Goal: Task Accomplishment & Management: Manage account settings

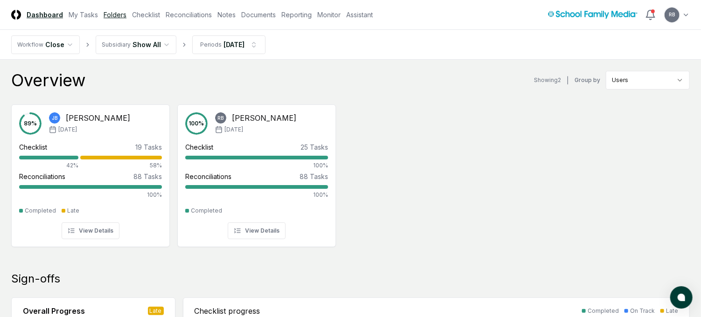
click at [113, 12] on link "Folders" at bounding box center [115, 15] width 23 height 10
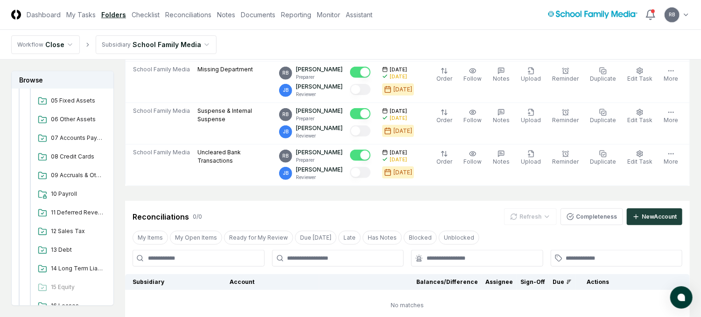
scroll to position [233, 0]
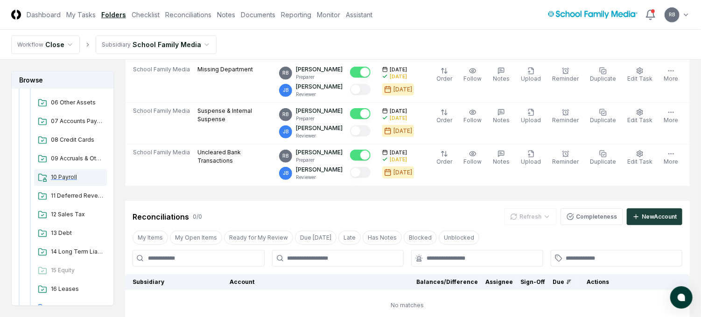
click at [58, 178] on span "10 Payroll" at bounding box center [77, 177] width 52 height 8
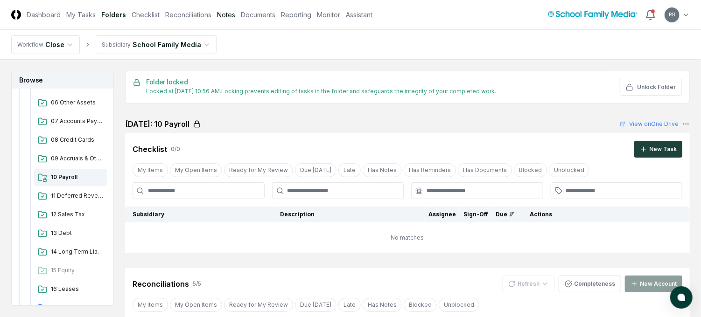
click at [224, 16] on link "Notes" at bounding box center [226, 15] width 18 height 10
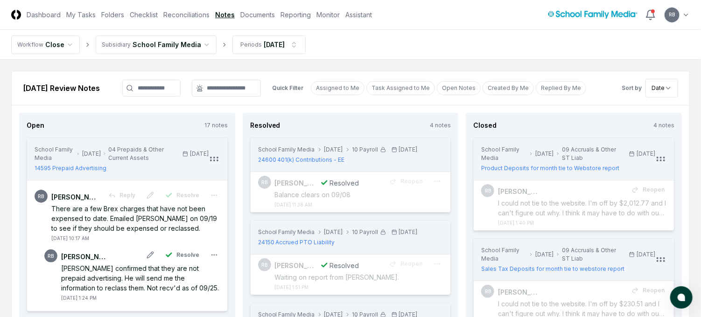
scroll to position [140, 0]
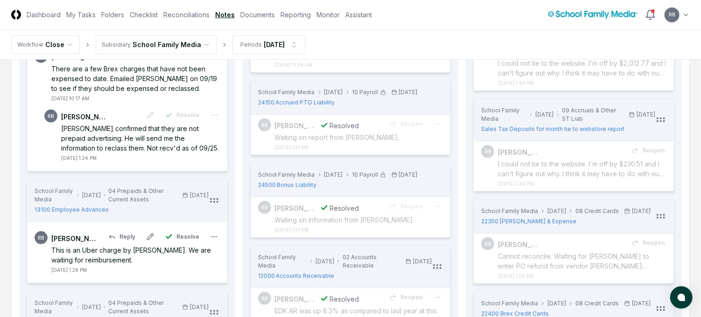
click at [106, 248] on div "This is an Uber charge by [PERSON_NAME]. We are waiting for reimbursement." at bounding box center [135, 256] width 169 height 20
click at [149, 130] on div "[PERSON_NAME] confirmed that they are not prepaid advertising. He will send me …" at bounding box center [140, 138] width 159 height 29
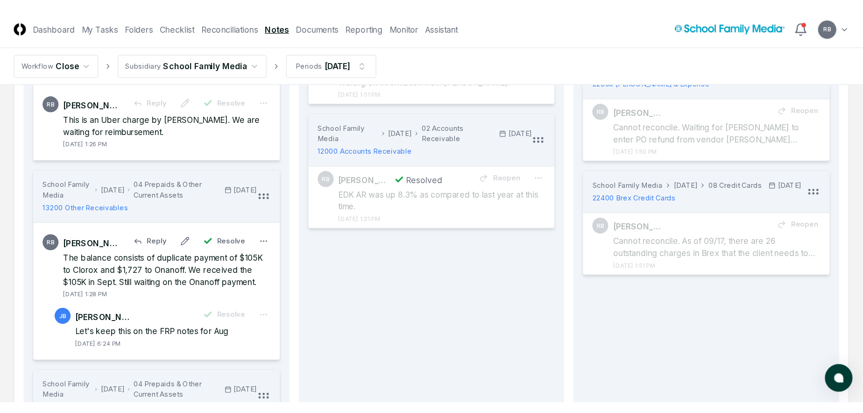
scroll to position [373, 0]
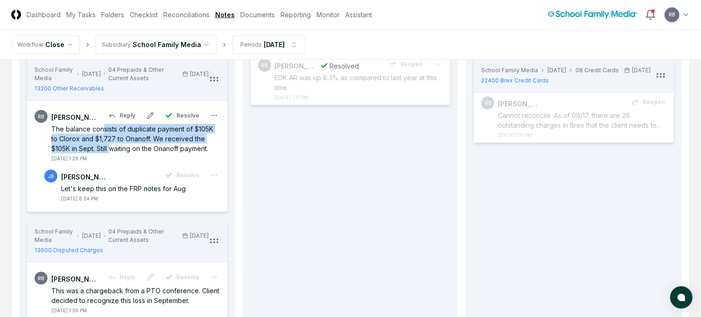
drag, startPoint x: 102, startPoint y: 127, endPoint x: 109, endPoint y: 151, distance: 24.8
click at [109, 151] on div "The balance consists of duplicate payment of $105K to Clorox and $1,727 to Onan…" at bounding box center [135, 138] width 169 height 29
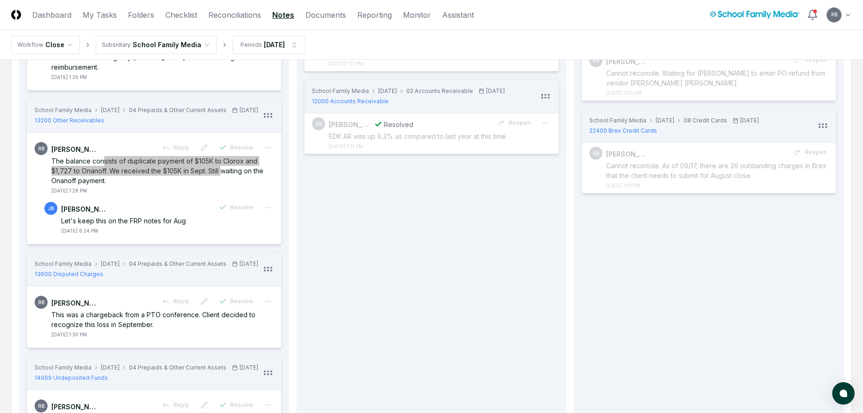
scroll to position [187, 0]
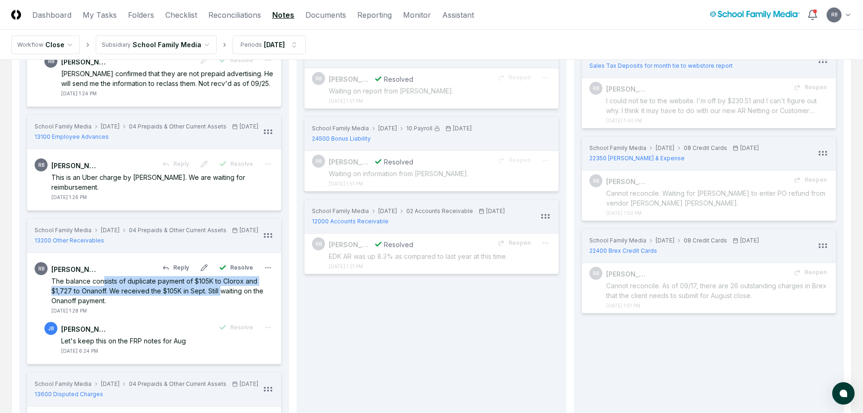
click at [73, 298] on div "The balance consists of duplicate payment of $105K to Clorox and $1,727 to Onan…" at bounding box center [162, 290] width 222 height 29
drag, startPoint x: 56, startPoint y: 298, endPoint x: 112, endPoint y: 315, distance: 58.5
click at [112, 305] on div "The balance consists of duplicate payment of $105K to Clorox and $1,727 to Onan…" at bounding box center [162, 290] width 222 height 29
copy div "The balance consists of duplicate payment of $105K to Clorox and $1,727 to Onan…"
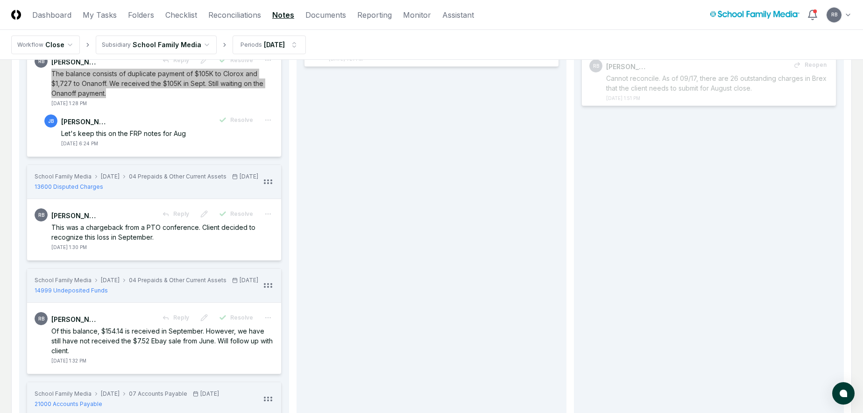
scroll to position [467, 0]
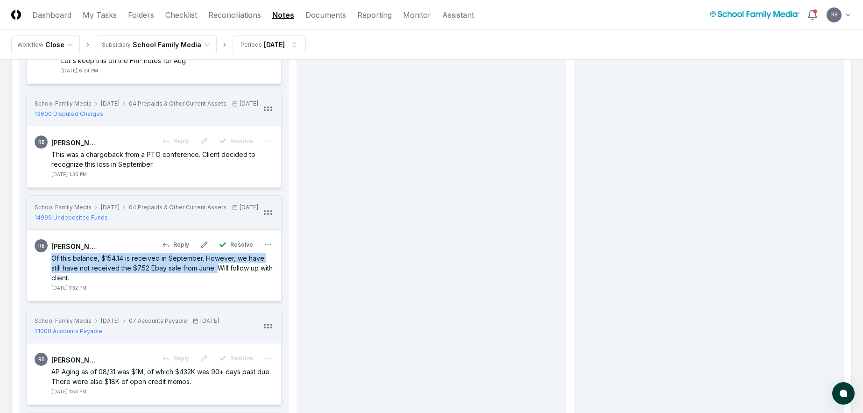
drag, startPoint x: 53, startPoint y: 289, endPoint x: 219, endPoint y: 300, distance: 167.0
click at [219, 282] on div "Of this balance, $154.14 is received in September. However, we have still have …" at bounding box center [162, 267] width 222 height 29
copy div "Of this balance, $154.14 is received in September. However, we have still have …"
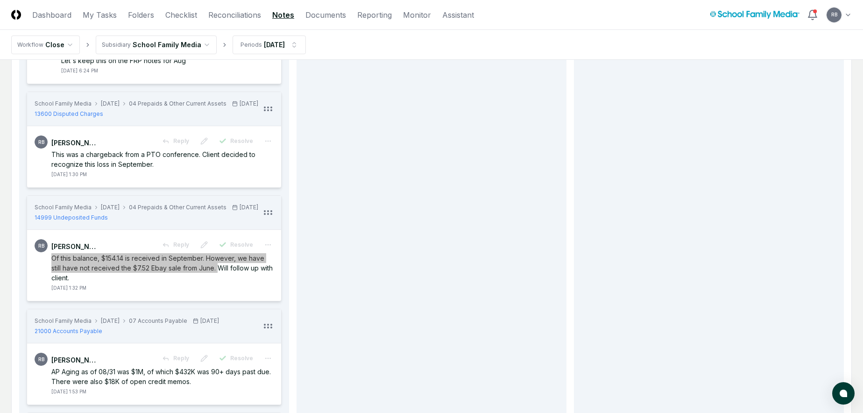
scroll to position [607, 0]
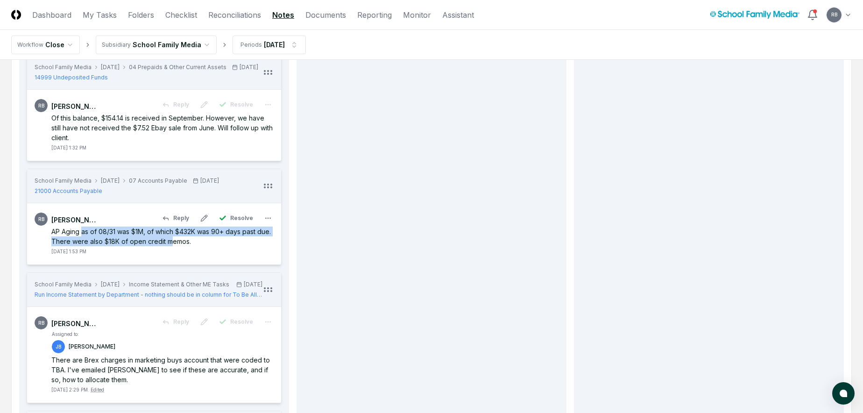
drag, startPoint x: 82, startPoint y: 261, endPoint x: 183, endPoint y: 273, distance: 101.9
click at [183, 246] on div "AP Aging as of 08/31 was $1M, of which $432K was 90+ days past due. There were …" at bounding box center [162, 236] width 222 height 20
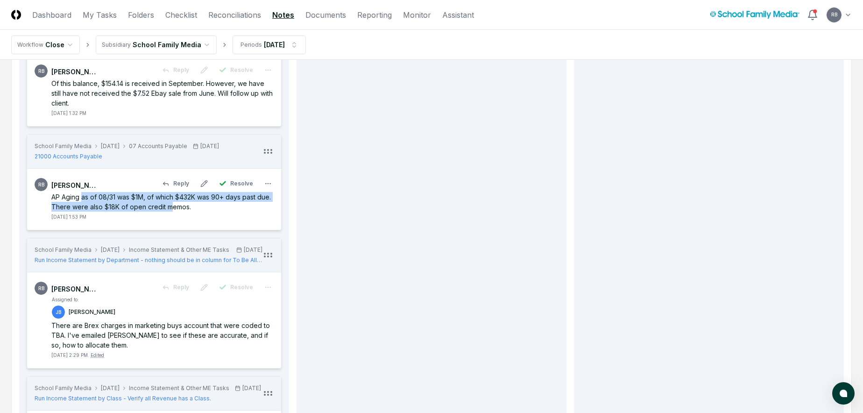
scroll to position [794, 0]
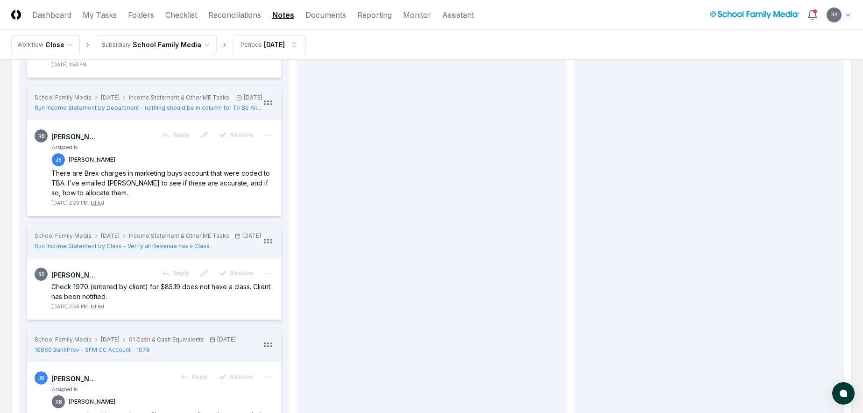
click at [119, 59] on div "AP Aging as of 08/31 was $1M, of which $432K was 90+ days past due. There were …" at bounding box center [162, 50] width 222 height 20
drag, startPoint x: 141, startPoint y: 214, endPoint x: 206, endPoint y: 218, distance: 65.0
click at [206, 197] on div "There are Brex charges in marketing buys account that were coded to TBA. I've e…" at bounding box center [162, 182] width 222 height 29
click at [110, 197] on div "There are Brex charges in marketing buys account that were coded to TBA. I've e…" at bounding box center [162, 182] width 222 height 29
drag, startPoint x: 100, startPoint y: 214, endPoint x: 99, endPoint y: 224, distance: 9.9
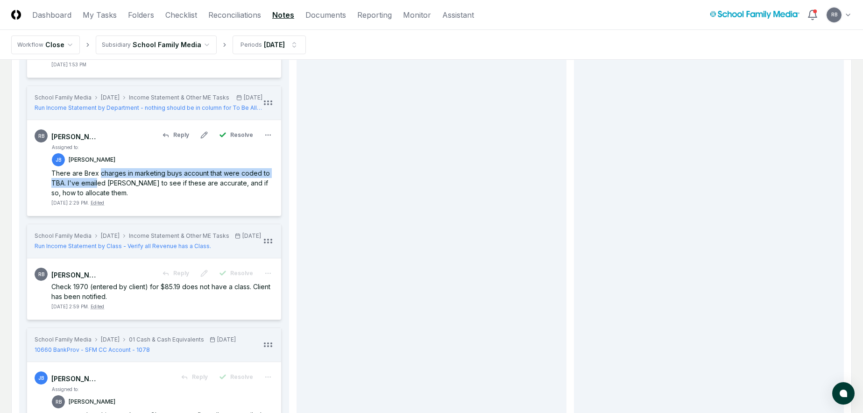
click at [99, 197] on div "There are Brex charges in marketing buys account that were coded to TBA. I've e…" at bounding box center [162, 182] width 222 height 29
click at [137, 197] on div "There are Brex charges in marketing buys account that were coded to TBA. I've e…" at bounding box center [162, 182] width 222 height 29
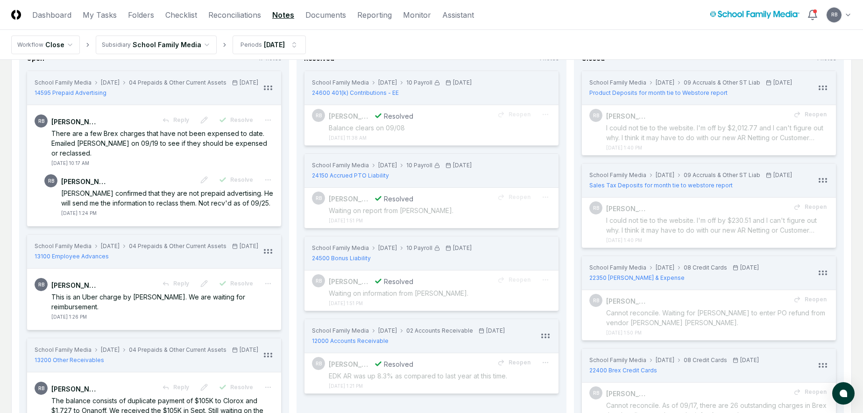
scroll to position [0, 0]
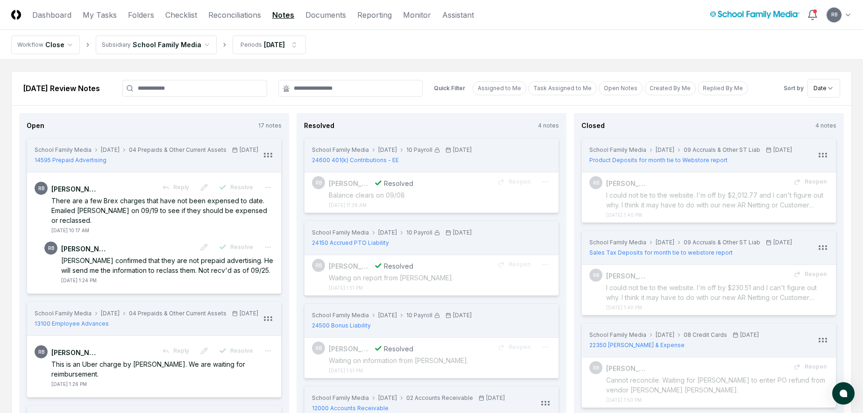
click at [386, 41] on nav "Workflow Close Subsidiary School Family Media Periods [DATE]" at bounding box center [431, 45] width 863 height 30
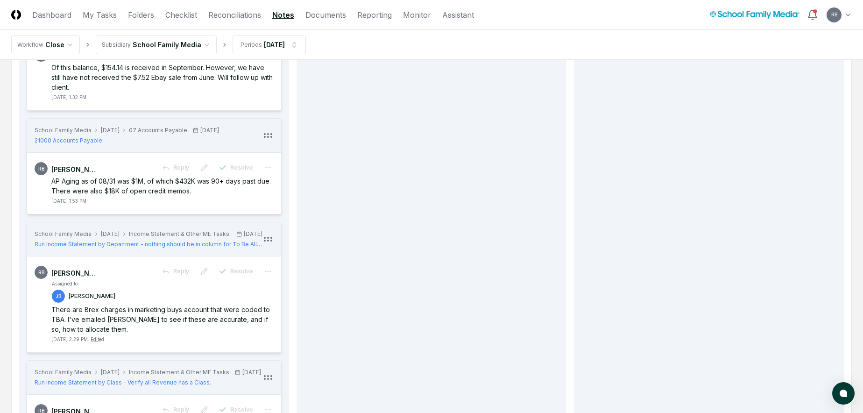
scroll to position [747, 0]
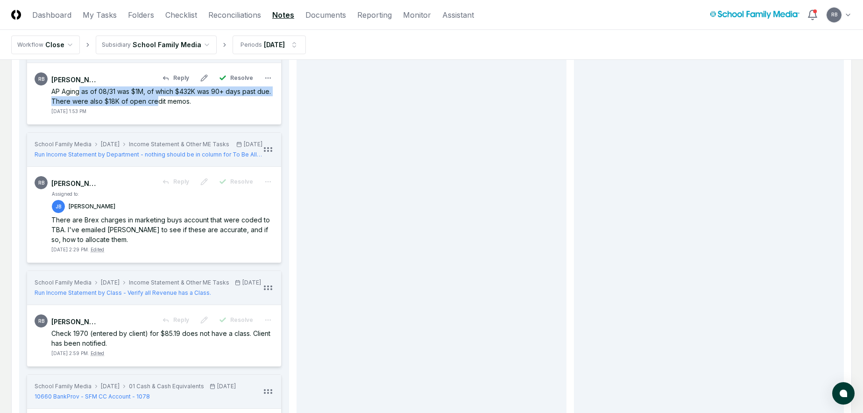
drag, startPoint x: 78, startPoint y: 123, endPoint x: 172, endPoint y: 128, distance: 94.0
click at [172, 106] on div "AP Aging as of 08/31 was $1M, of which $432K was 90+ days past due. There were …" at bounding box center [162, 96] width 222 height 20
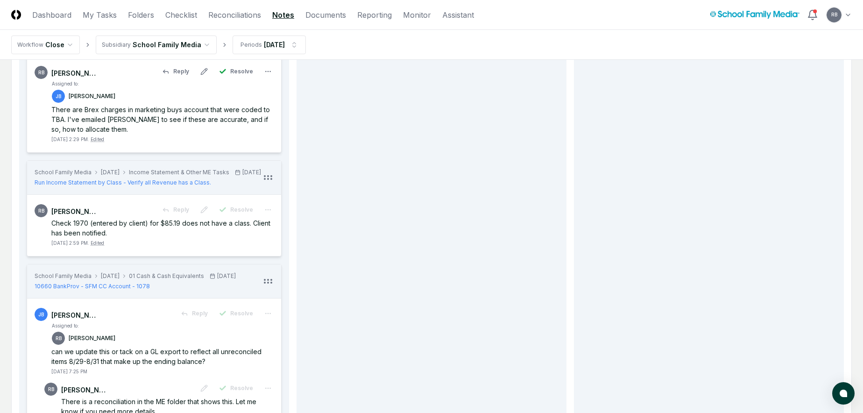
scroll to position [840, 0]
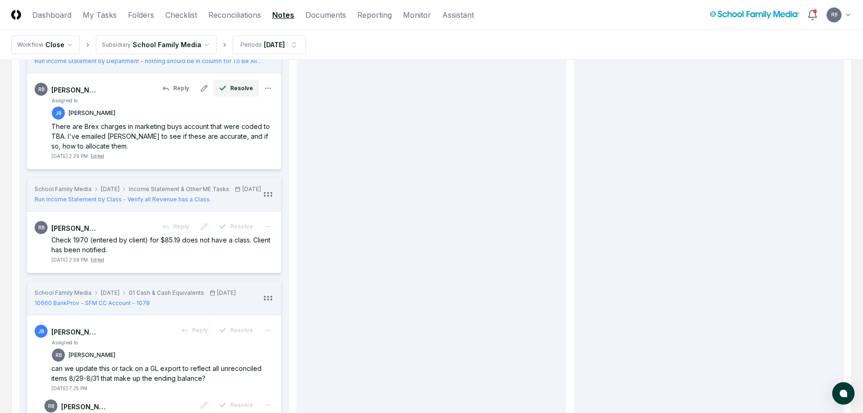
click at [242, 92] on span "Resolve" at bounding box center [241, 88] width 23 height 8
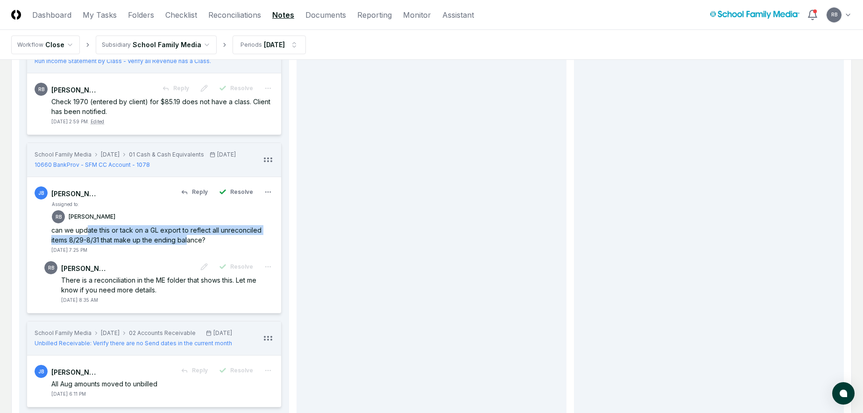
drag, startPoint x: 86, startPoint y: 270, endPoint x: 189, endPoint y: 283, distance: 103.0
click at [189, 245] on div "can we update this or tack on a GL export to reflect all unreconciled items 8/2…" at bounding box center [162, 235] width 222 height 20
click at [142, 245] on div "can we update this or tack on a GL export to reflect all unreconciled items 8/2…" at bounding box center [162, 235] width 222 height 20
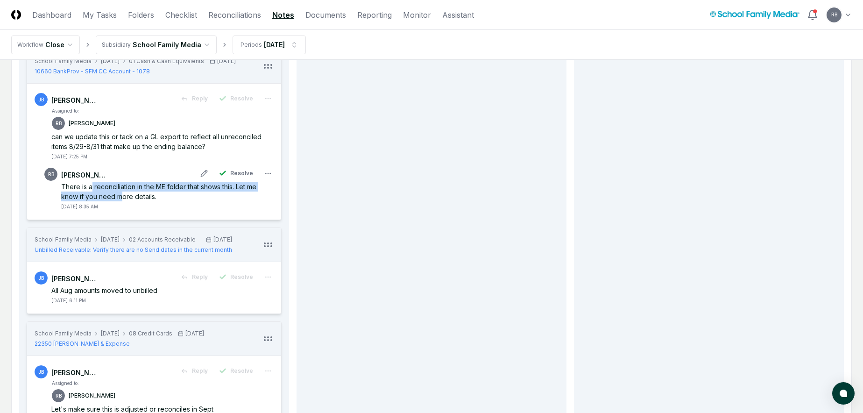
drag, startPoint x: 91, startPoint y: 230, endPoint x: 119, endPoint y: 237, distance: 29.3
click at [119, 201] on div "There is a reconciliation in the ME folder that shows this. Let me know if you …" at bounding box center [167, 192] width 212 height 20
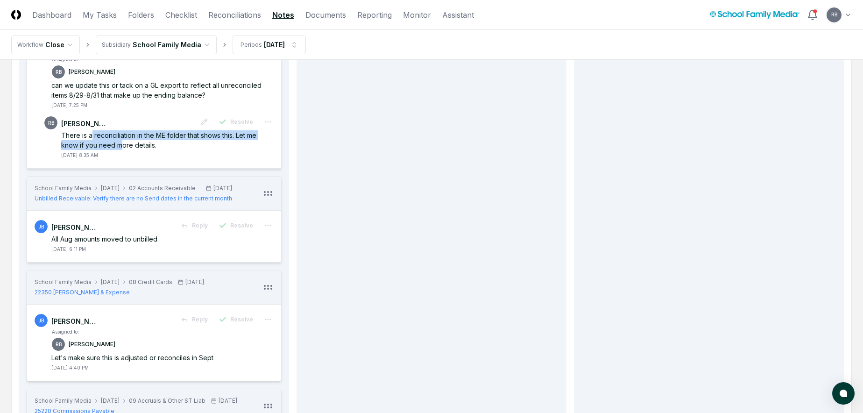
scroll to position [1074, 0]
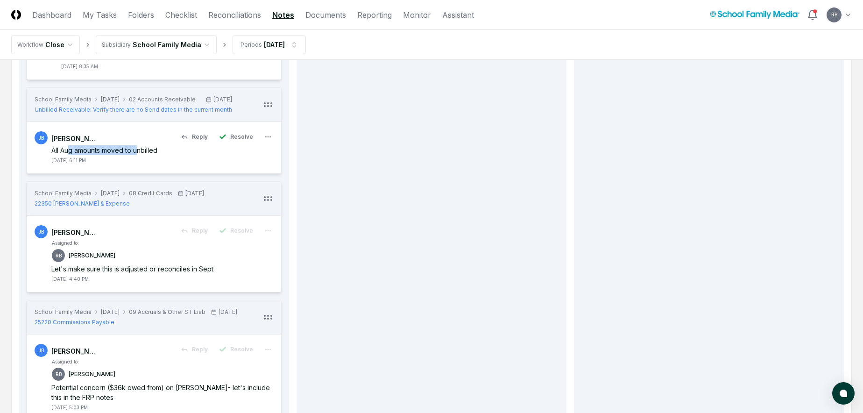
drag, startPoint x: 70, startPoint y: 191, endPoint x: 138, endPoint y: 191, distance: 67.7
click at [138, 155] on div "All Aug amounts moved to unbilled" at bounding box center [162, 150] width 222 height 10
drag, startPoint x: 89, startPoint y: 307, endPoint x: 171, endPoint y: 316, distance: 82.1
click at [171, 282] on div "Assigned to: RB [PERSON_NAME] Let's make sure this is adjusted or reconciles in…" at bounding box center [162, 260] width 222 height 43
click at [170, 274] on div "Let's make sure this is adjusted or reconciles in Sept" at bounding box center [162, 269] width 222 height 10
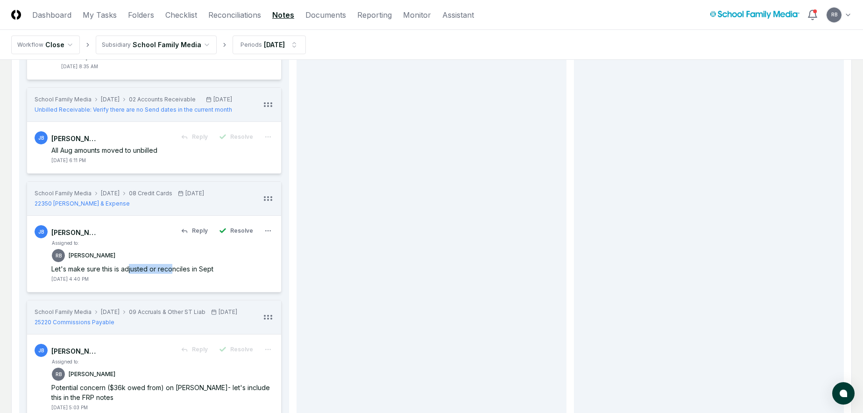
drag, startPoint x: 130, startPoint y: 310, endPoint x: 172, endPoint y: 310, distance: 42.0
click at [172, 274] on div "Let's make sure this is adjusted or reconciles in Sept" at bounding box center [162, 269] width 222 height 10
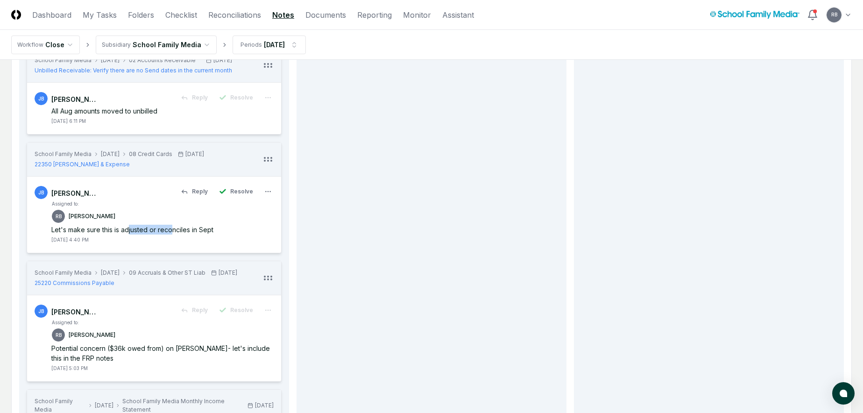
scroll to position [1167, 0]
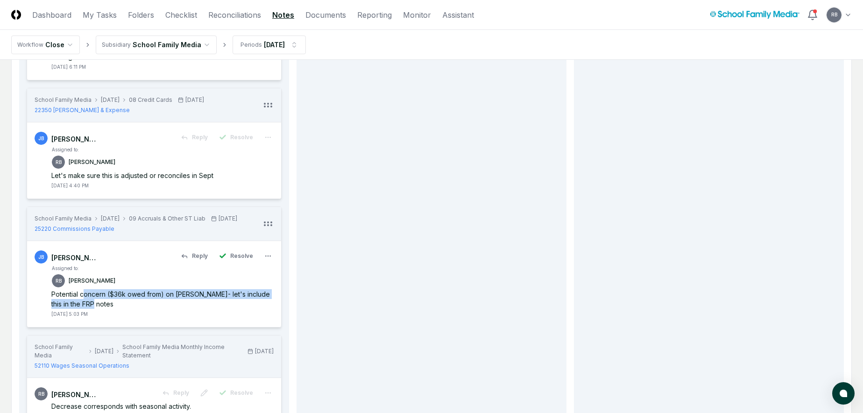
drag, startPoint x: 85, startPoint y: 334, endPoint x: 242, endPoint y: 339, distance: 157.4
click at [242, 309] on div "Potential concern ($36k owed from) on [PERSON_NAME]- let's include this in the …" at bounding box center [162, 299] width 222 height 20
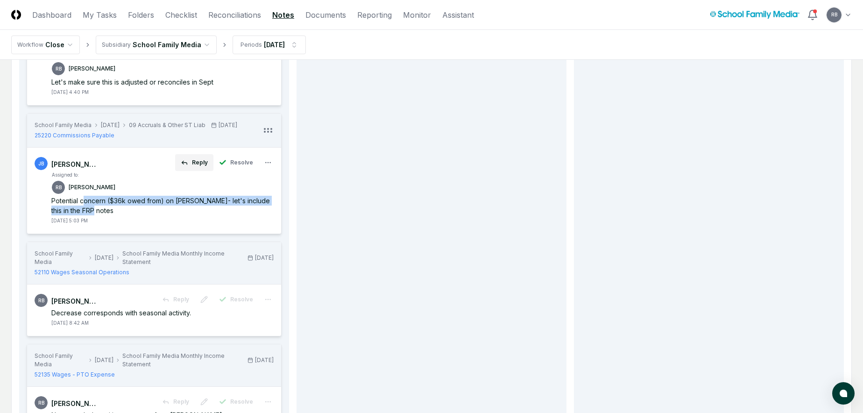
click at [190, 171] on button "Reply" at bounding box center [194, 162] width 38 height 17
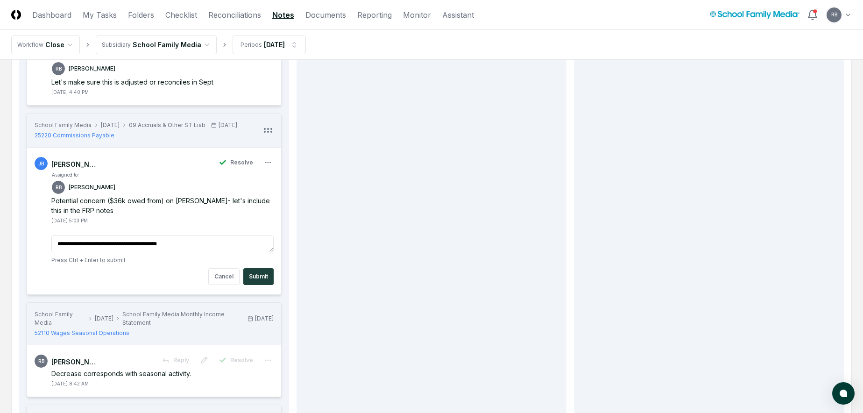
click at [197, 252] on textarea "**********" at bounding box center [162, 243] width 222 height 17
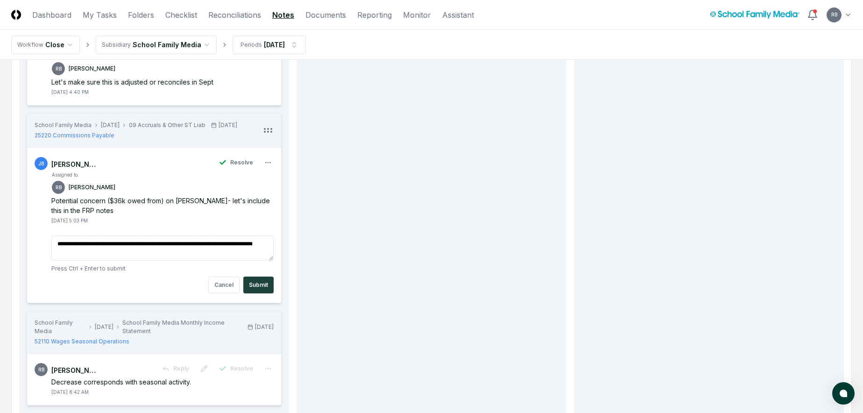
click at [139, 260] on textarea "**********" at bounding box center [162, 247] width 222 height 25
type textarea "**********"
click at [262, 293] on button "Submit" at bounding box center [258, 284] width 30 height 17
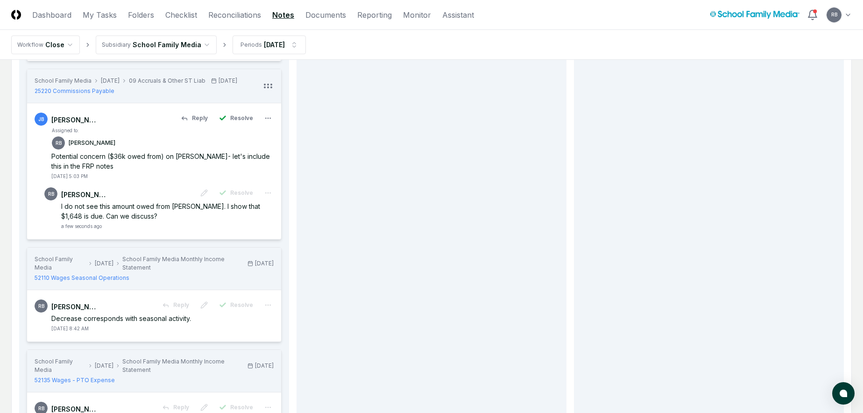
scroll to position [1447, 0]
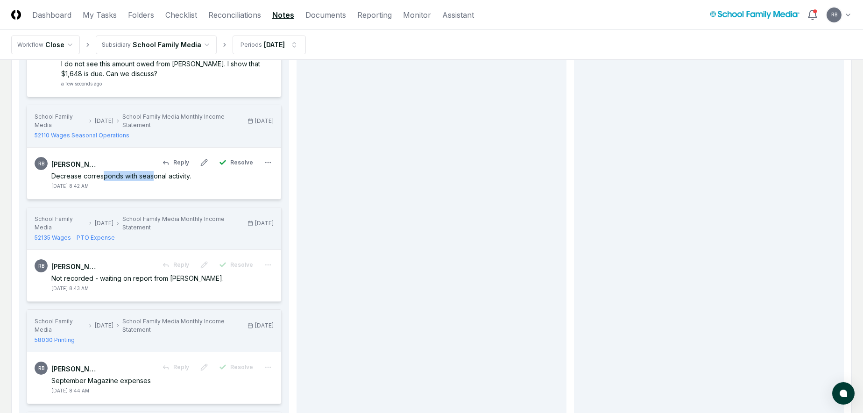
drag, startPoint x: 103, startPoint y: 216, endPoint x: 155, endPoint y: 218, distance: 51.4
click at [155, 181] on div "Decrease corresponds with seasonal activity." at bounding box center [162, 176] width 222 height 10
drag, startPoint x: 66, startPoint y: 318, endPoint x: 141, endPoint y: 318, distance: 74.2
click at [141, 283] on div "Not recorded - waiting on report from [PERSON_NAME]." at bounding box center [162, 278] width 222 height 10
click at [240, 269] on span "Resolve" at bounding box center [241, 264] width 23 height 8
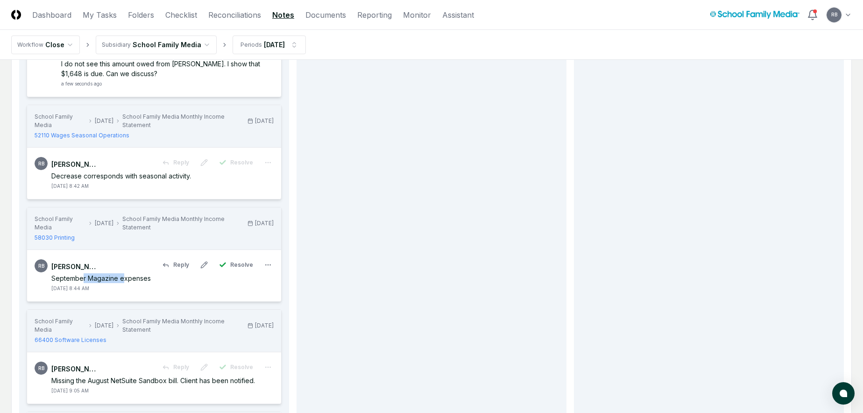
drag, startPoint x: 82, startPoint y: 317, endPoint x: 122, endPoint y: 317, distance: 40.1
click at [122, 283] on div "September Magazine expenses" at bounding box center [162, 278] width 222 height 10
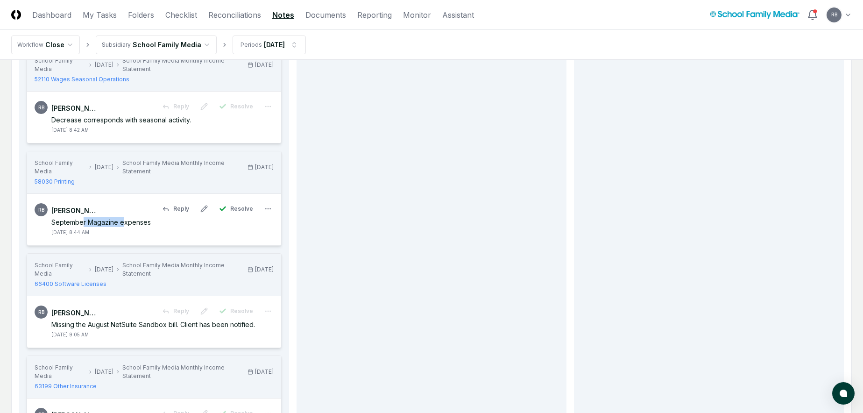
scroll to position [1587, 0]
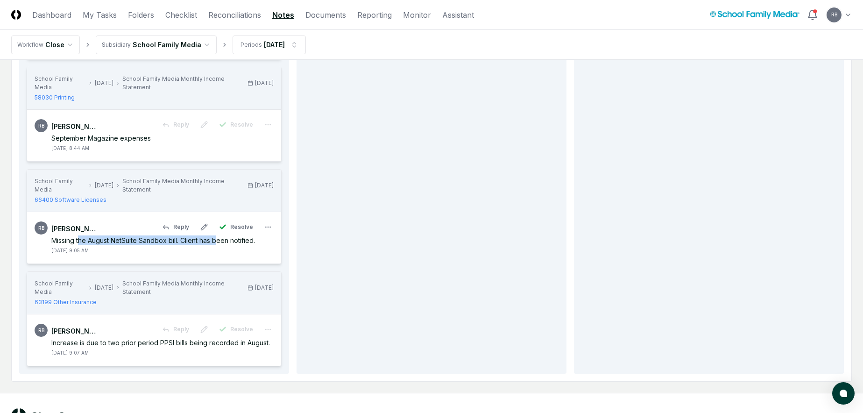
drag, startPoint x: 81, startPoint y: 281, endPoint x: 217, endPoint y: 281, distance: 135.8
click at [217, 245] on div "Missing the August NetSuite Sandbox bill. Client has been notified." at bounding box center [162, 240] width 222 height 10
click at [235, 245] on div "Missing the August NetSuite Sandbox bill. Client has been notified." at bounding box center [162, 240] width 222 height 10
click at [239, 231] on span "Resolve" at bounding box center [241, 227] width 23 height 8
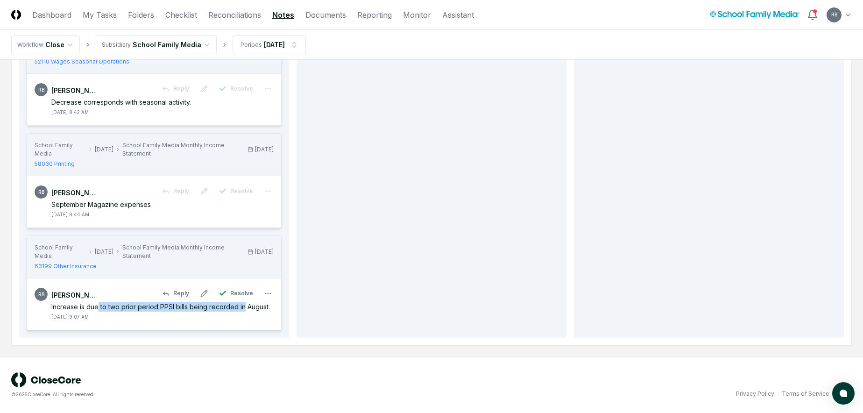
drag, startPoint x: 97, startPoint y: 306, endPoint x: 242, endPoint y: 304, distance: 144.7
click at [242, 304] on div "Increase is due to two prior period PPSI bills being recorded in August." at bounding box center [162, 307] width 222 height 10
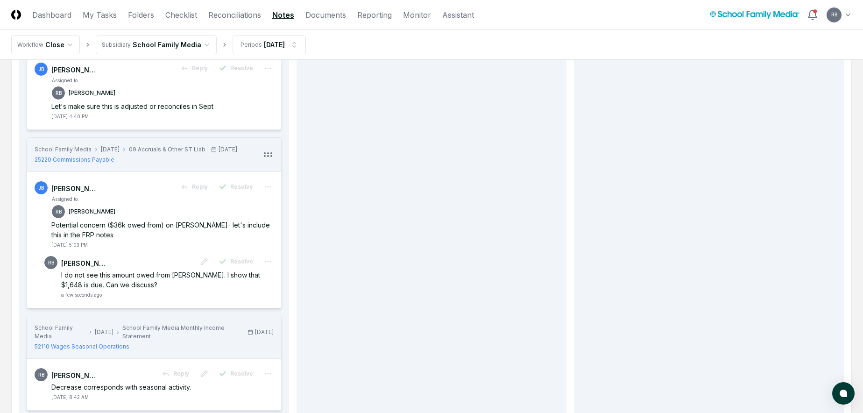
scroll to position [1235, 0]
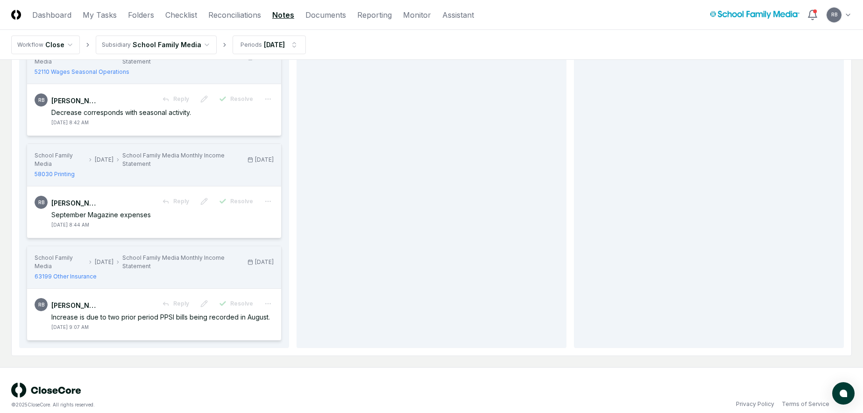
scroll to position [1561, 0]
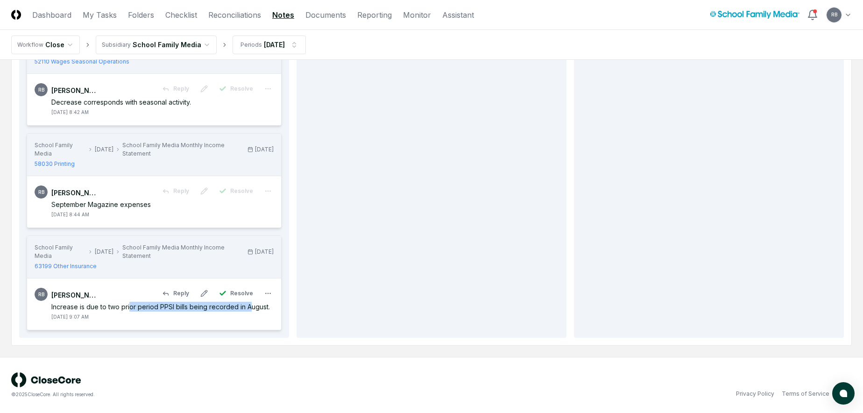
drag, startPoint x: 130, startPoint y: 309, endPoint x: 252, endPoint y: 309, distance: 121.4
click at [252, 309] on div "Increase is due to two prior period PPSI bills being recorded in August." at bounding box center [162, 307] width 222 height 10
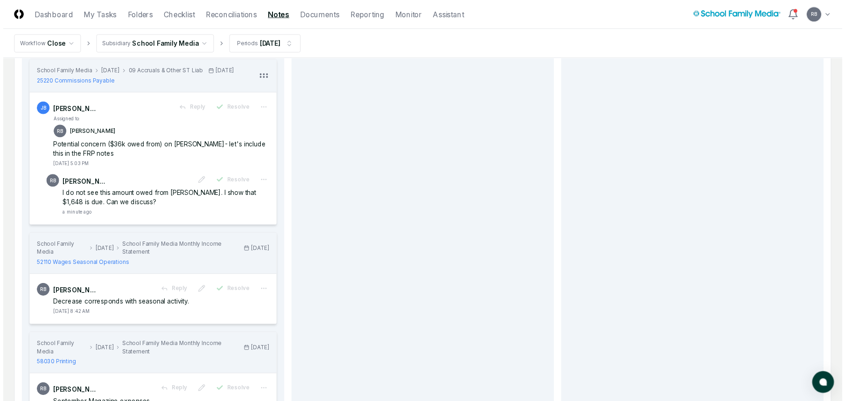
scroll to position [1328, 0]
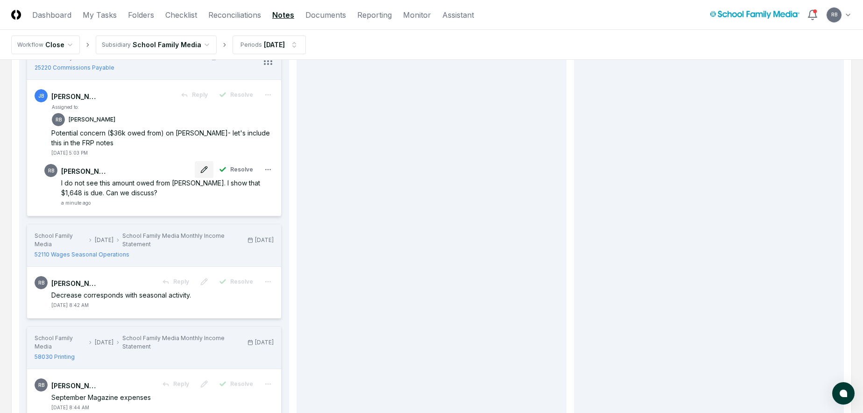
click at [205, 173] on icon at bounding box center [203, 169] width 7 height 7
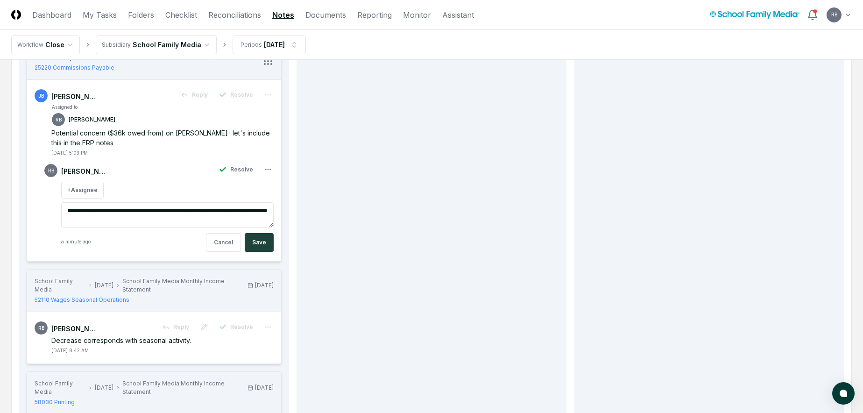
drag, startPoint x: 128, startPoint y: 257, endPoint x: 64, endPoint y: 246, distance: 64.5
click at [64, 227] on textarea "**********" at bounding box center [167, 214] width 212 height 25
click at [140, 227] on textarea "**********" at bounding box center [167, 214] width 212 height 25
click at [218, 252] on button "Cancel" at bounding box center [223, 242] width 35 height 19
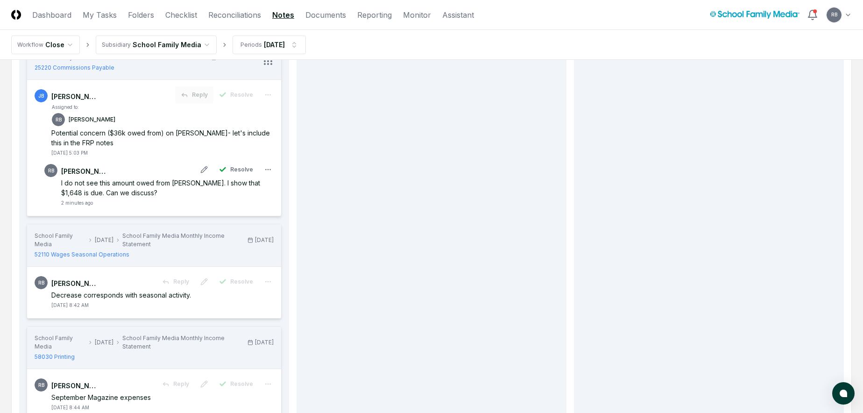
click at [199, 103] on button "Reply" at bounding box center [194, 94] width 38 height 17
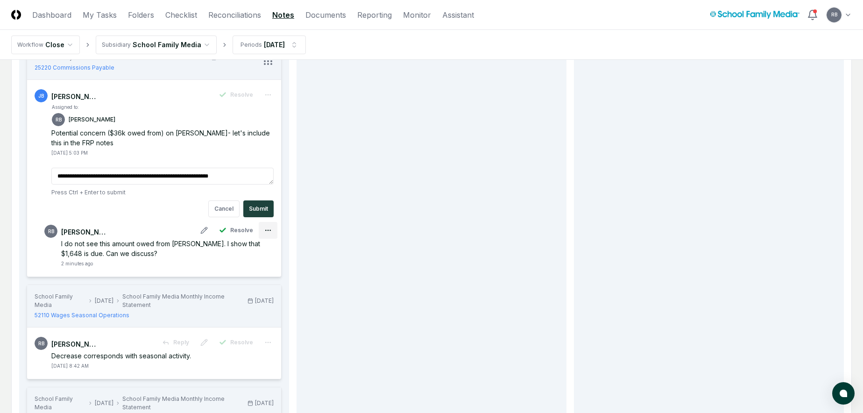
type textarea "**********"
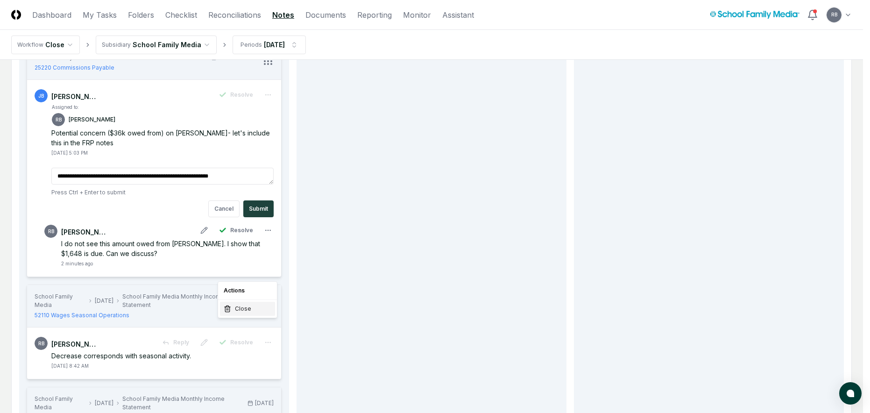
click at [224, 309] on icon at bounding box center [227, 308] width 7 height 7
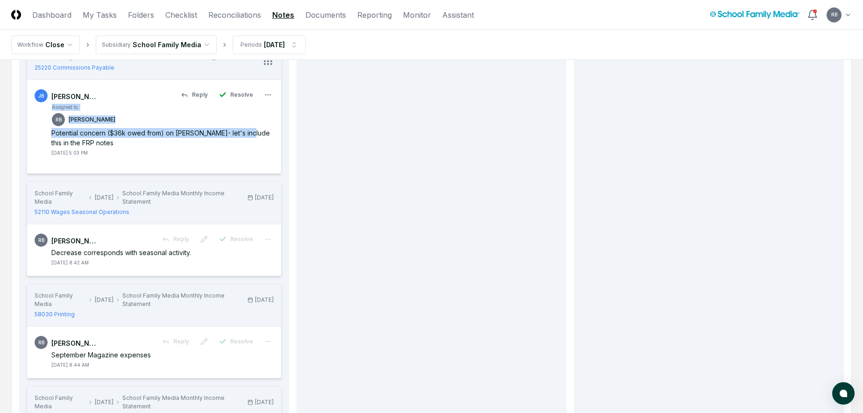
drag, startPoint x: 244, startPoint y: 170, endPoint x: 151, endPoint y: 168, distance: 93.4
click at [151, 156] on div "Assigned to: RB [PERSON_NAME] Potential concern ($36k owed from) on [PERSON_NAM…" at bounding box center [162, 129] width 222 height 53
click at [68, 148] on div "Potential concern ($36k owed from) on [PERSON_NAME]- let's include this in the …" at bounding box center [162, 138] width 222 height 20
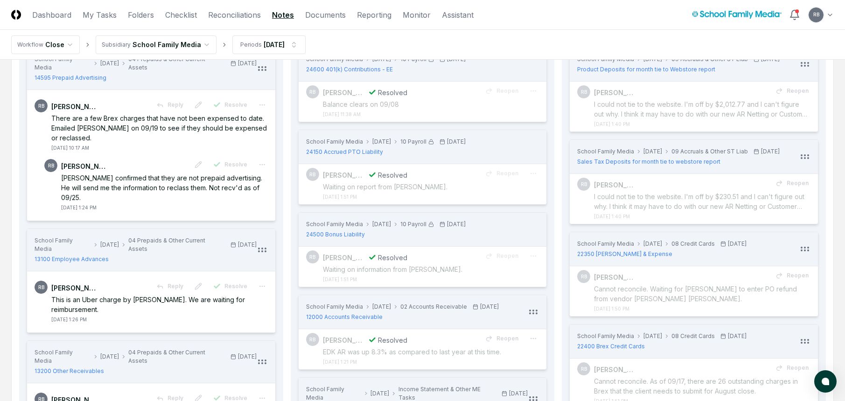
scroll to position [0, 0]
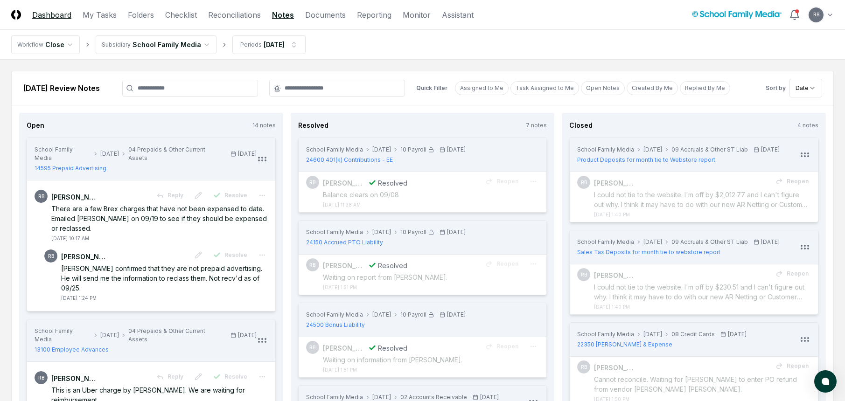
click at [55, 13] on link "Dashboard" at bounding box center [51, 14] width 39 height 11
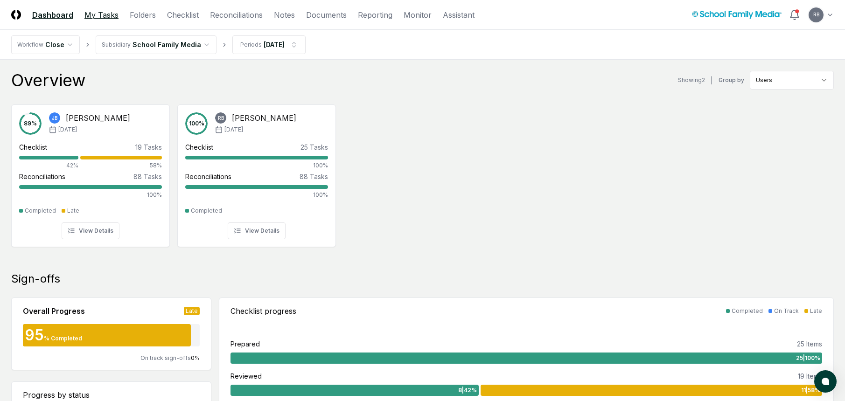
click at [111, 18] on link "My Tasks" at bounding box center [101, 14] width 34 height 11
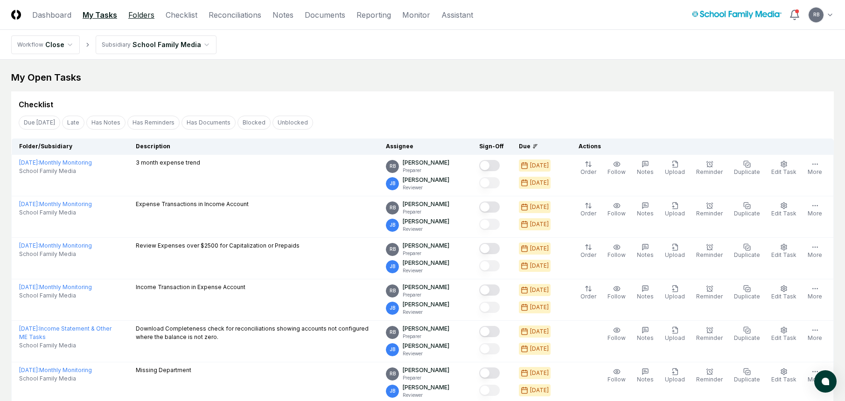
click at [145, 13] on link "Folders" at bounding box center [141, 14] width 26 height 11
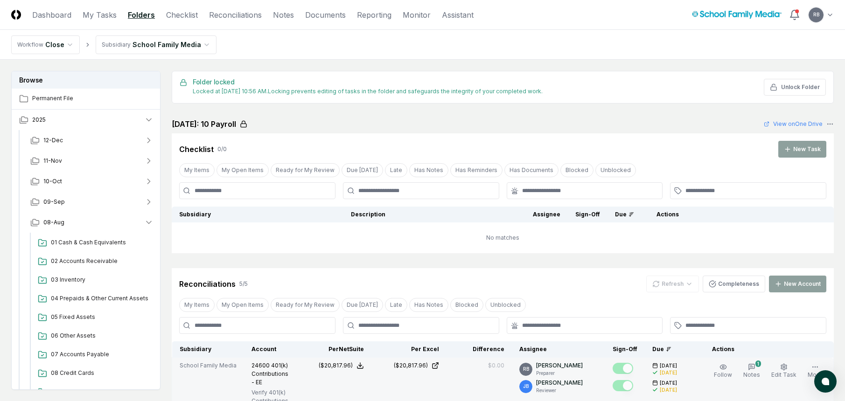
click at [708, 317] on icon "button" at bounding box center [751, 367] width 7 height 7
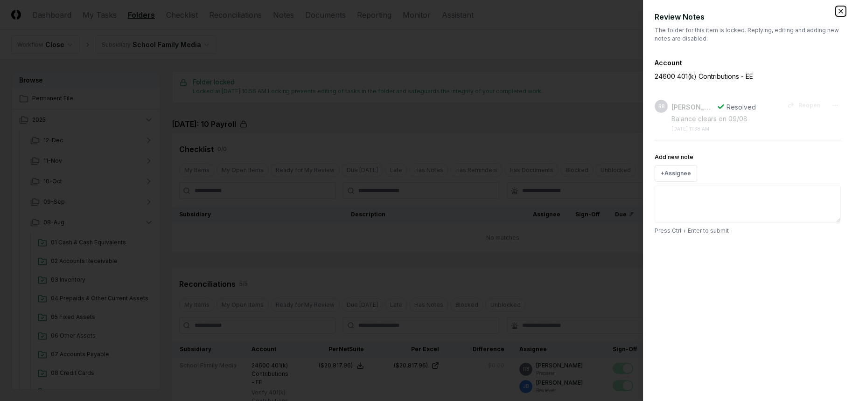
click at [708, 10] on icon "button" at bounding box center [841, 11] width 4 height 4
